Goal: Task Accomplishment & Management: Manage account settings

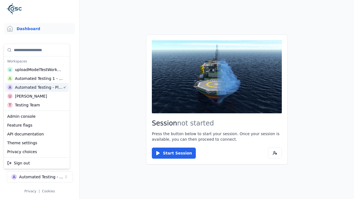
scroll to position [0, 0]
click at [91, 48] on html "Support Dashboard Assets 3D Models Scenes Datasets Recordings Support Documenta…" at bounding box center [177, 99] width 354 height 199
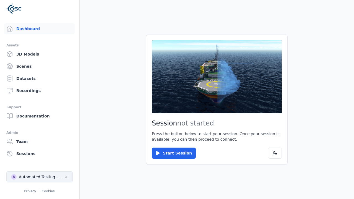
click at [40, 177] on div "Automated Testing - Playwright" at bounding box center [41, 177] width 45 height 6
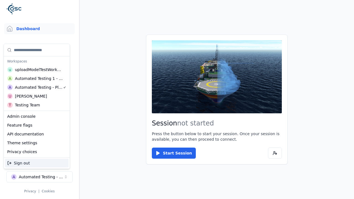
click at [73, 31] on html "Support Dashboard Assets 3D Models Scenes Datasets Recordings Support Documenta…" at bounding box center [177, 99] width 354 height 199
click at [39, 79] on link "Datasets" at bounding box center [39, 78] width 71 height 11
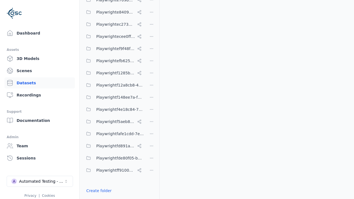
click at [97, 191] on link "Create folder" at bounding box center [98, 191] width 25 height 6
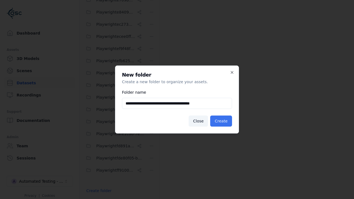
type input "**********"
click at [222, 121] on button "Create" at bounding box center [221, 121] width 22 height 11
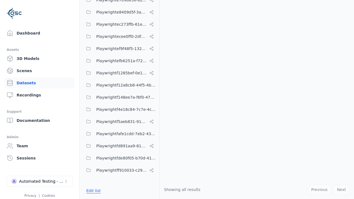
click at [92, 191] on button "Edit list" at bounding box center [93, 191] width 21 height 10
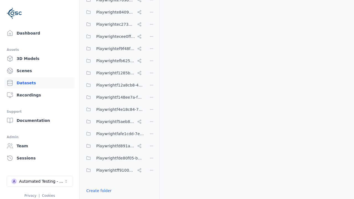
click at [152, 100] on html "Support Dashboard Assets 3D Models Scenes Datasets Recordings Support Documenta…" at bounding box center [177, 99] width 354 height 199
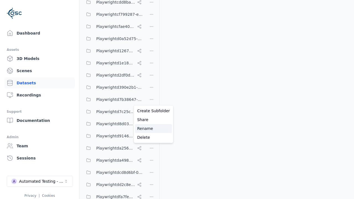
click at [151, 128] on div "Rename" at bounding box center [153, 128] width 37 height 9
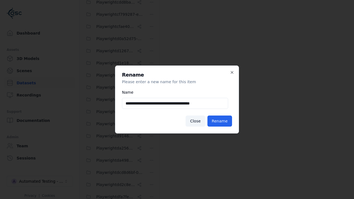
click at [175, 103] on input "**********" at bounding box center [175, 103] width 106 height 11
type input "**********"
click at [221, 121] on button "Rename" at bounding box center [220, 121] width 25 height 11
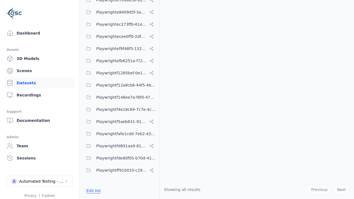
click at [92, 191] on button "Edit list" at bounding box center [93, 191] width 21 height 10
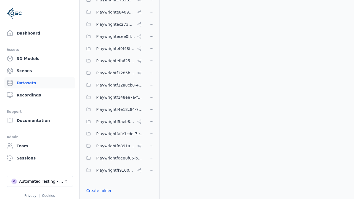
click at [152, 100] on html "Support Dashboard Assets 3D Models Scenes Datasets Recordings Support Documenta…" at bounding box center [177, 99] width 354 height 199
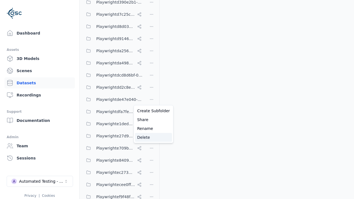
click at [151, 137] on div "Delete" at bounding box center [153, 137] width 37 height 9
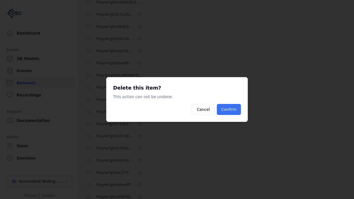
click at [230, 110] on button "Confirm" at bounding box center [229, 109] width 24 height 11
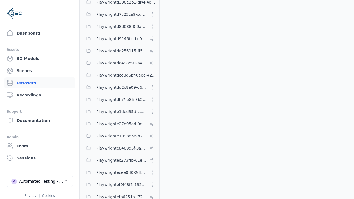
scroll to position [2423, 0]
